Goal: Transaction & Acquisition: Purchase product/service

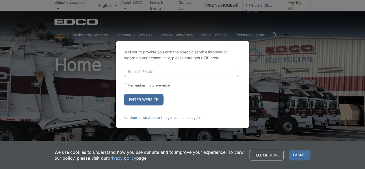
click at [132, 69] on input "Enter ZIP Code" at bounding box center [181, 71] width 115 height 11
type input "92007"
click at [126, 85] on input "Remember my preference" at bounding box center [125, 85] width 3 height 3
checkbox input "true"
click at [153, 100] on button "Enter Website" at bounding box center [144, 100] width 40 height 12
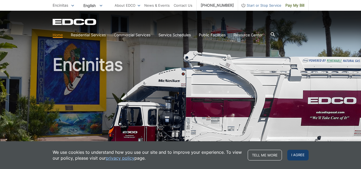
click at [293, 155] on span "I agree" at bounding box center [297, 155] width 21 height 11
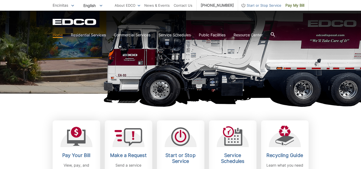
scroll to position [134, 0]
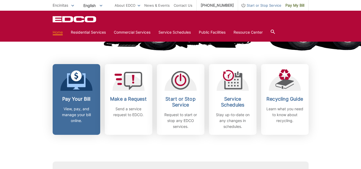
click at [69, 96] on h2 "Pay Your Bill" at bounding box center [77, 99] width 40 height 6
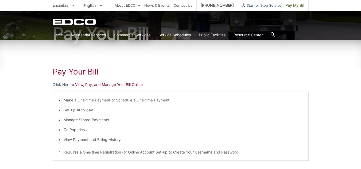
scroll to position [80, 0]
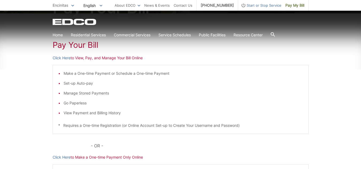
click at [129, 73] on li "Make a One-time Payment or Schedule a One-time Payment" at bounding box center [183, 74] width 239 height 6
click at [62, 57] on link "Click Here" at bounding box center [62, 58] width 18 height 6
